Goal: Check status

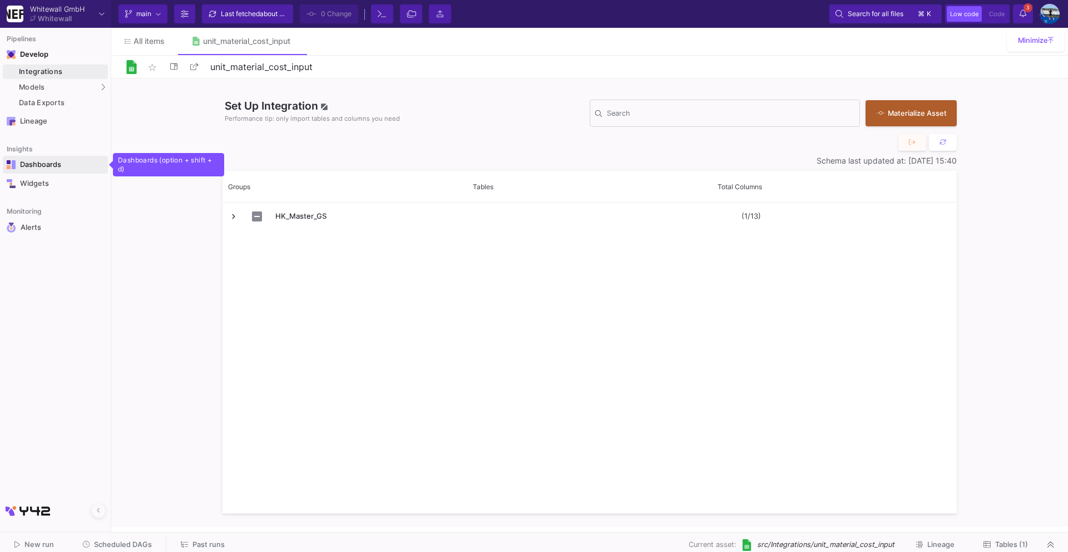
click at [63, 159] on link "Dashboards" at bounding box center [55, 165] width 105 height 18
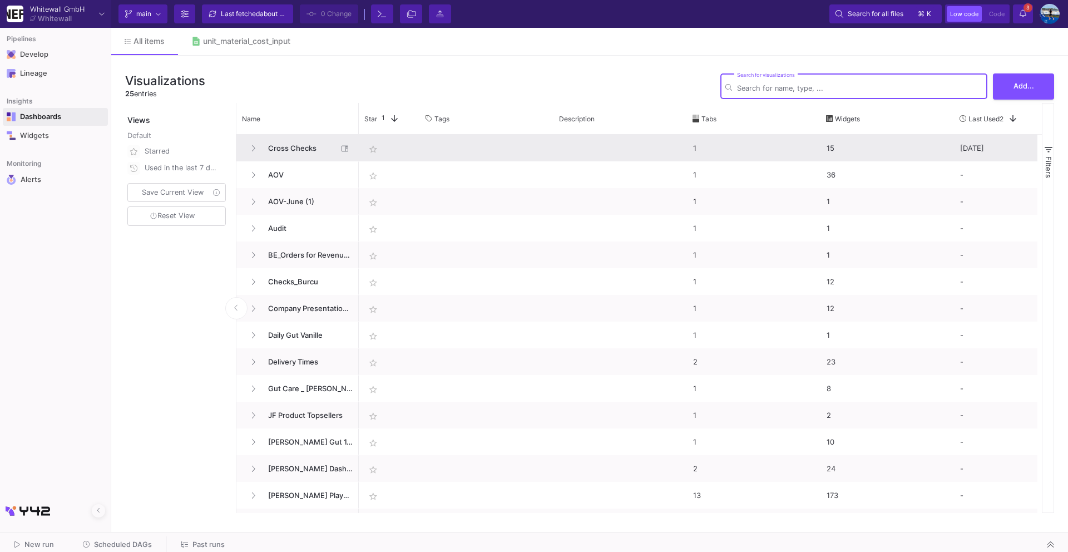
click at [274, 141] on span "Cross Checks" at bounding box center [300, 148] width 76 height 26
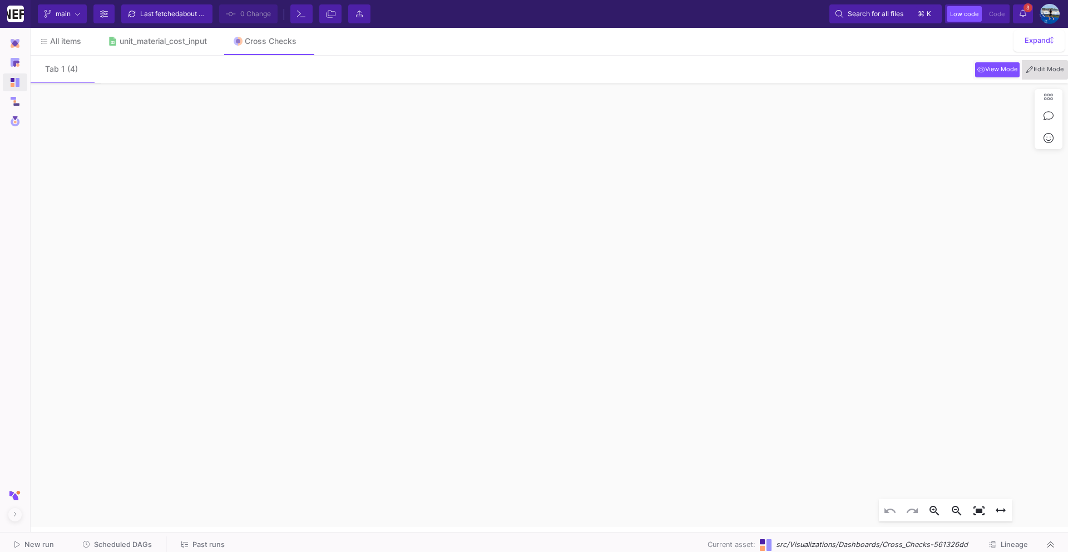
click at [1042, 73] on span "Edit Mode" at bounding box center [1045, 69] width 42 height 9
click div
click at [224, 67] on button "edit" at bounding box center [216, 70] width 22 height 22
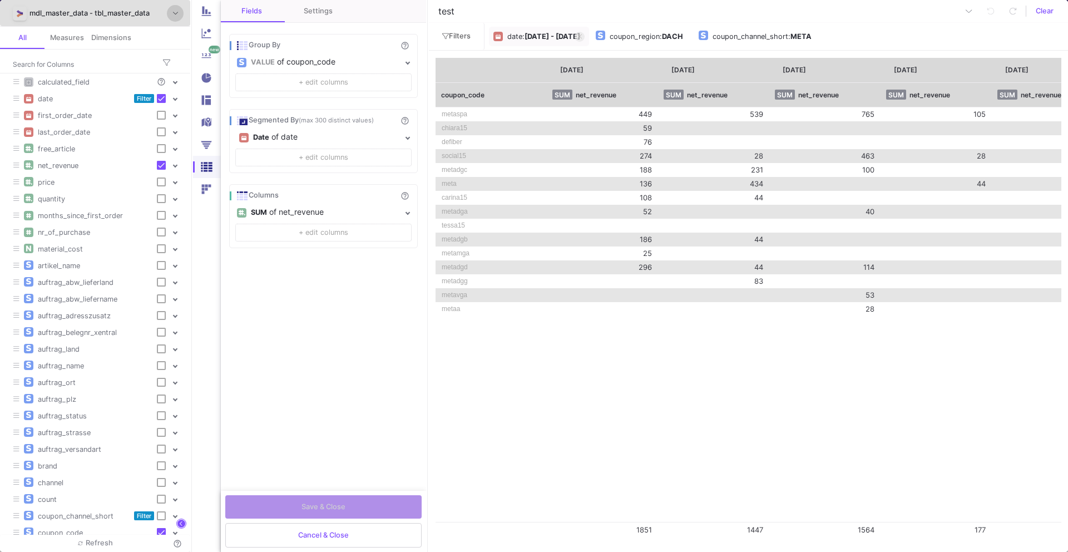
click at [540, 31] on div ": [DATE] - [DATE]" at bounding box center [551, 36] width 58 height 17
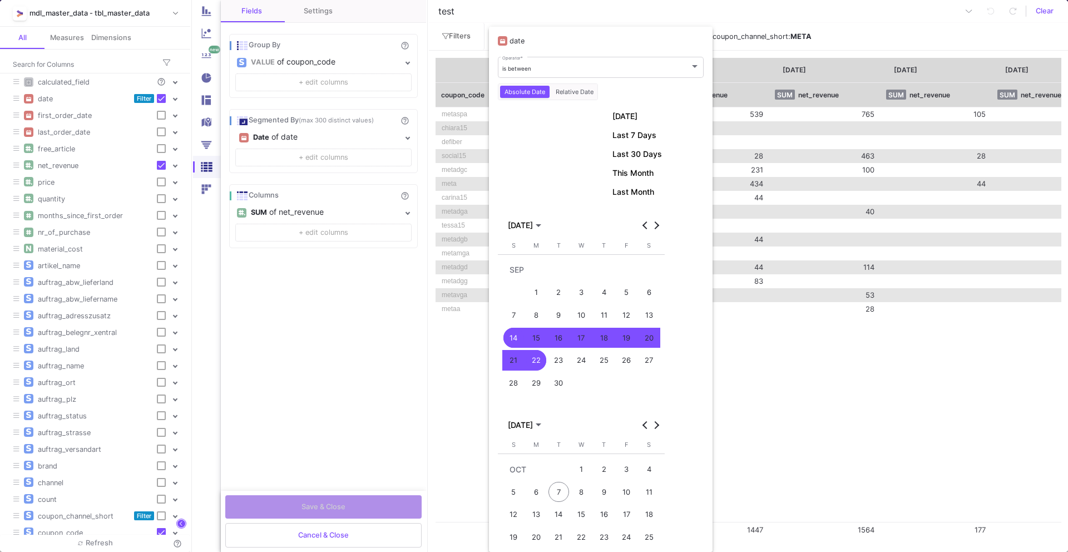
click at [580, 342] on div "17" at bounding box center [581, 338] width 21 height 21
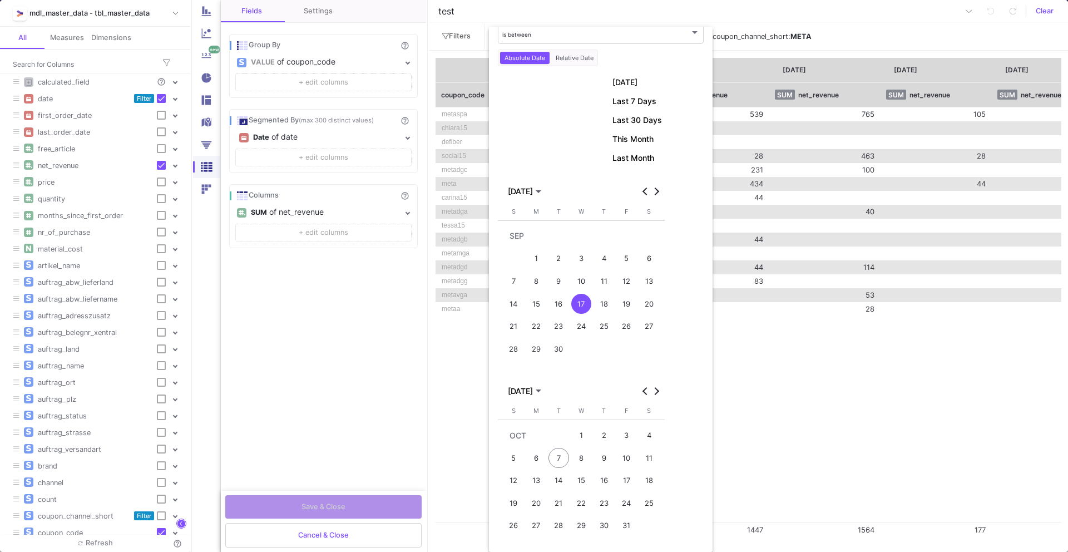
scroll to position [38, 0]
click at [557, 459] on div "7" at bounding box center [559, 454] width 21 height 21
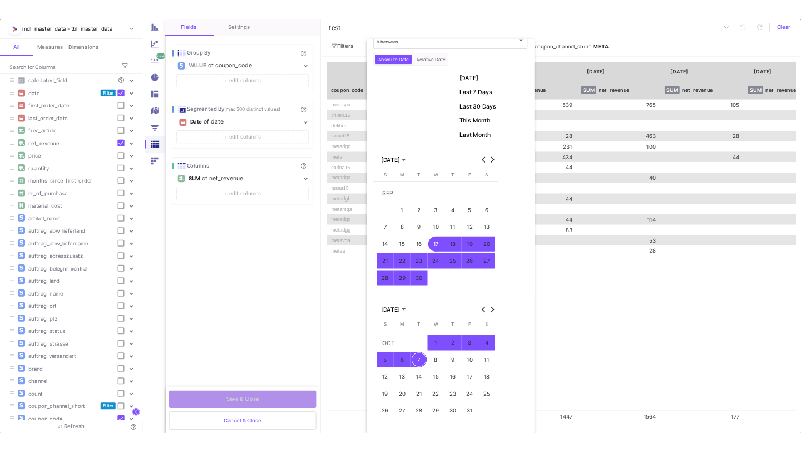
scroll to position [100, 0]
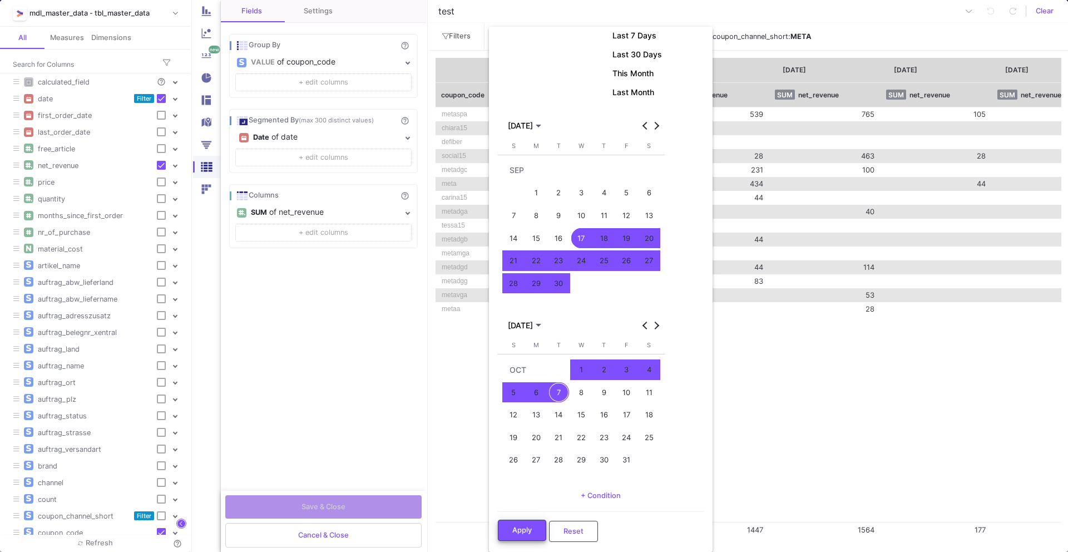
click at [519, 531] on span "Apply" at bounding box center [521, 530] width 19 height 8
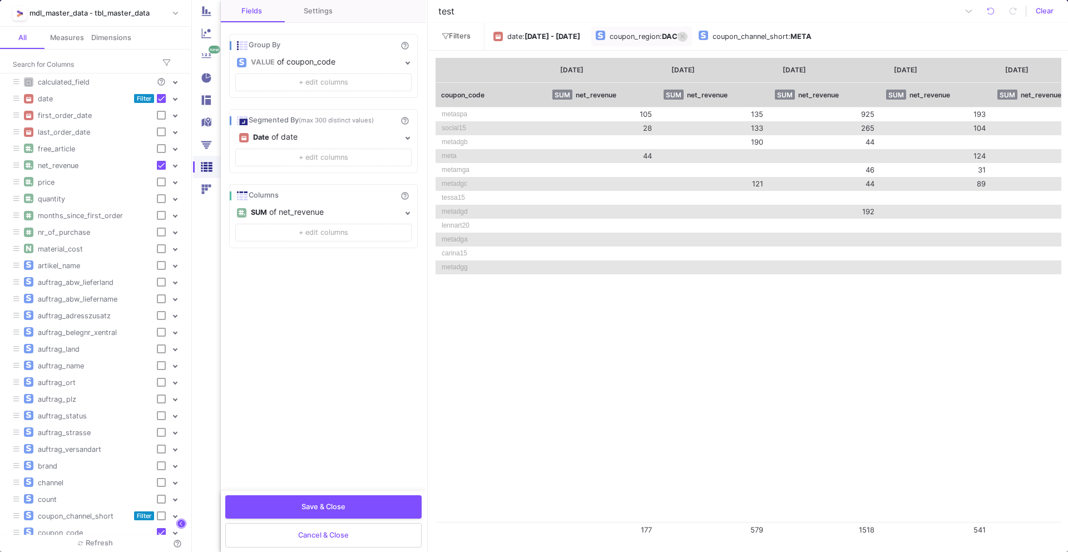
click at [685, 35] on icon at bounding box center [682, 36] width 4 height 4
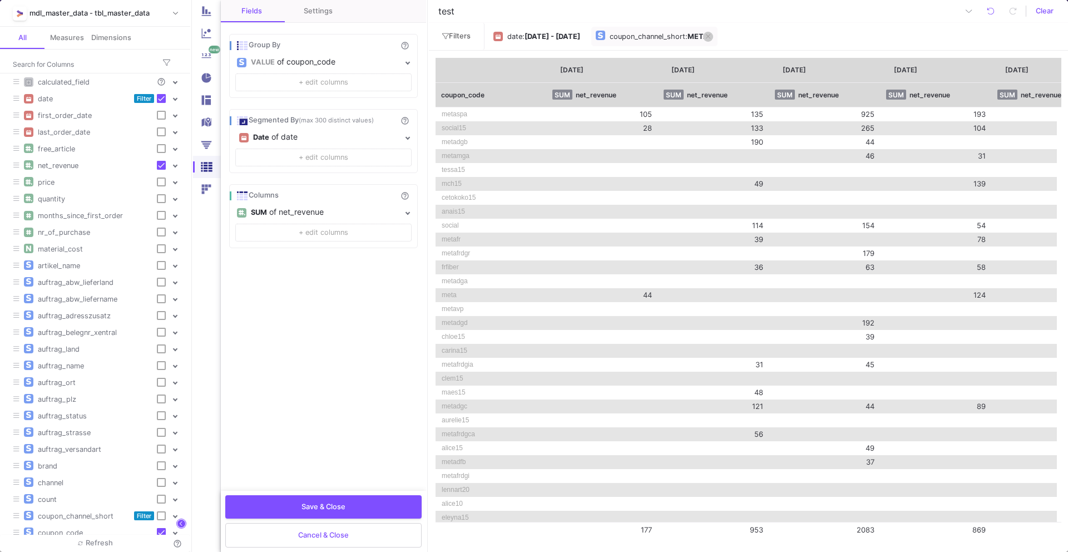
click at [711, 37] on icon at bounding box center [708, 36] width 4 height 7
